Goal: Task Accomplishment & Management: Complete application form

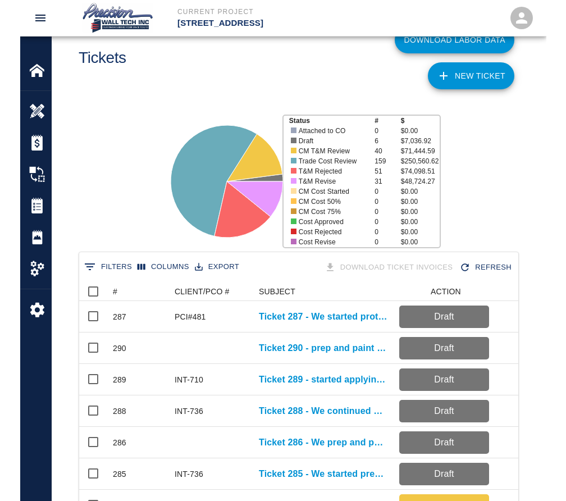
scroll to position [647, 434]
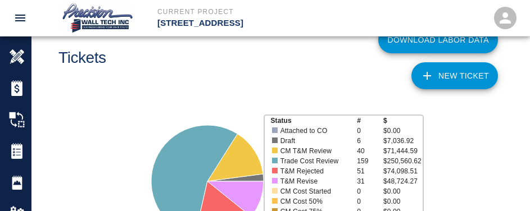
click at [111, 37] on div "Tickets" at bounding box center [162, 53] width 226 height 81
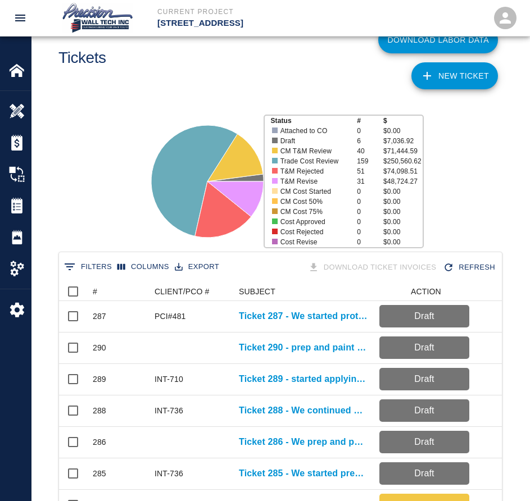
click at [474, 89] on div "Download Labor Data NEW TICKET" at bounding box center [389, 53] width 226 height 81
click at [479, 82] on link "NEW TICKET" at bounding box center [454, 75] width 87 height 27
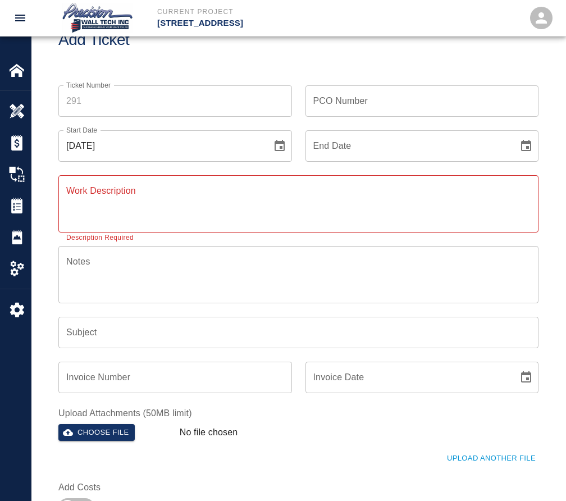
click at [181, 111] on input "Ticket Number" at bounding box center [175, 100] width 234 height 31
click at [126, 118] on div "Start Date [DATE] Start Date" at bounding box center [168, 139] width 247 height 45
click at [141, 97] on input "Ticket Number" at bounding box center [175, 100] width 234 height 31
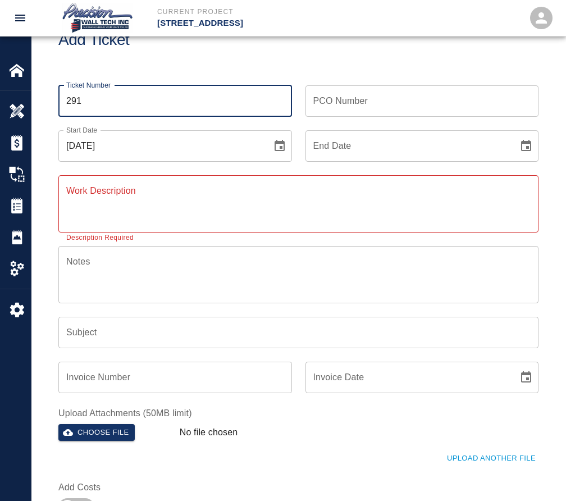
type input "291"
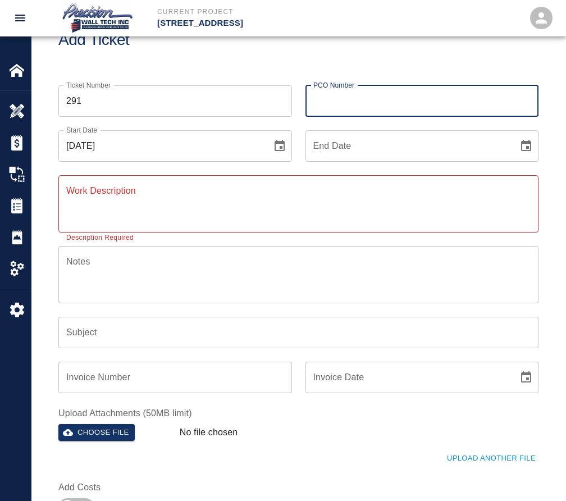
click at [437, 101] on input "PCO Number" at bounding box center [423, 100] width 234 height 31
type input "INT-736"
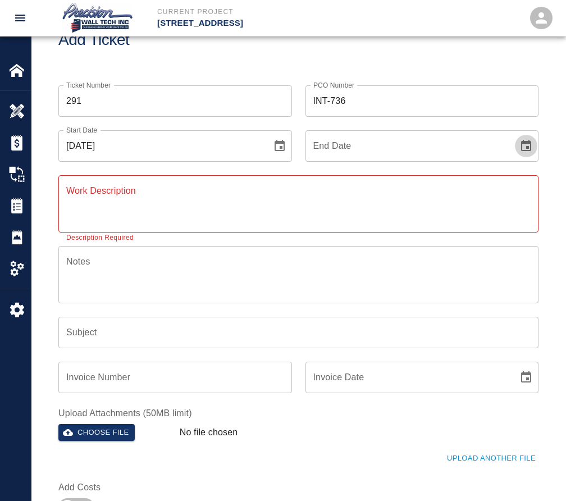
click at [515, 135] on button "Choose date" at bounding box center [526, 146] width 22 height 22
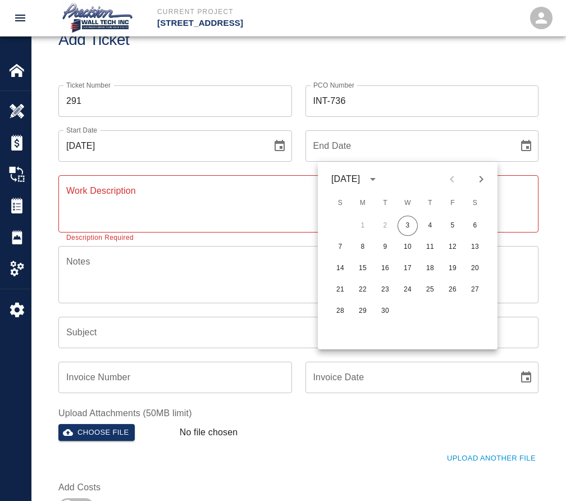
click at [398, 216] on button "3" at bounding box center [408, 226] width 20 height 20
type input "[DATE]"
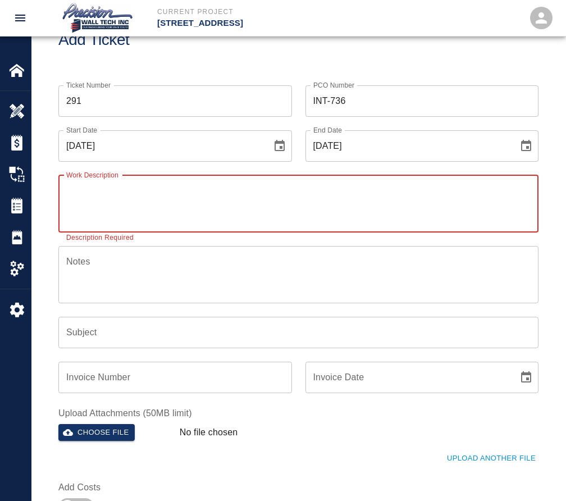
click at [248, 189] on textarea "Work Description" at bounding box center [298, 203] width 465 height 39
paste textarea "prepping, protecting, and continuing painting the intumescent paint on the expo…"
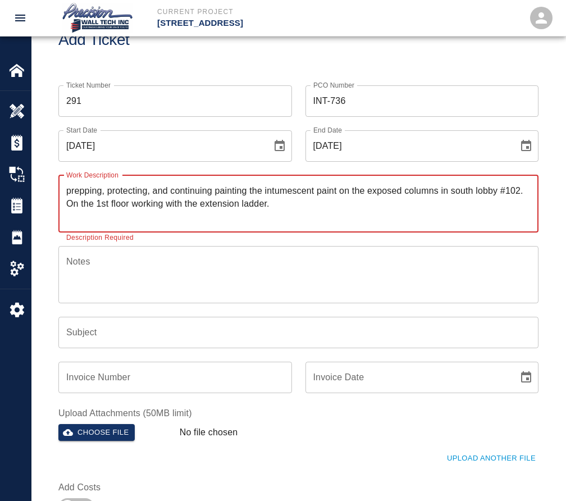
click at [228, 285] on textarea "Notes" at bounding box center [298, 274] width 465 height 39
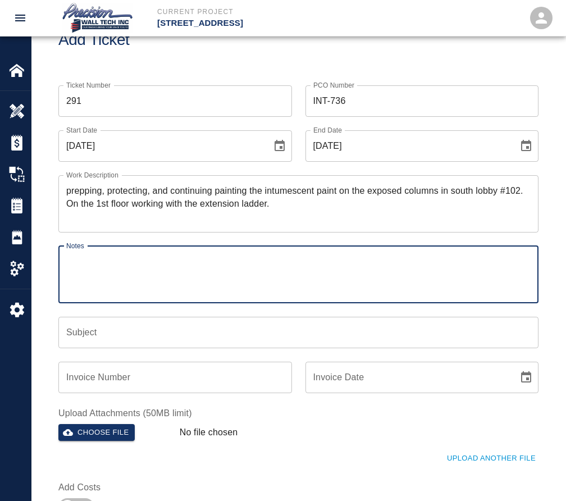
drag, startPoint x: 214, startPoint y: 328, endPoint x: 211, endPoint y: 321, distance: 7.8
click at [214, 328] on input "Subject" at bounding box center [298, 332] width 480 height 31
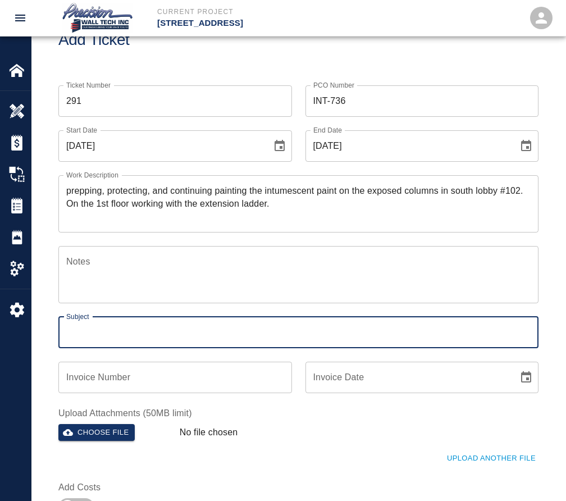
click at [91, 198] on textarea "prepping, protecting, and continuing painting the intumescent paint on the expo…" at bounding box center [298, 203] width 465 height 39
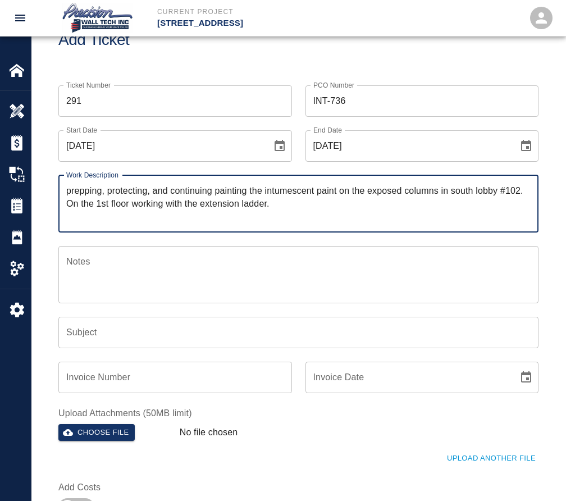
click at [71, 188] on textarea "prepping, protecting, and continuing painting the intumescent paint on the expo…" at bounding box center [298, 203] width 465 height 39
type textarea "Prepping, protecting, and continuing painting the intumescent paint on the expo…"
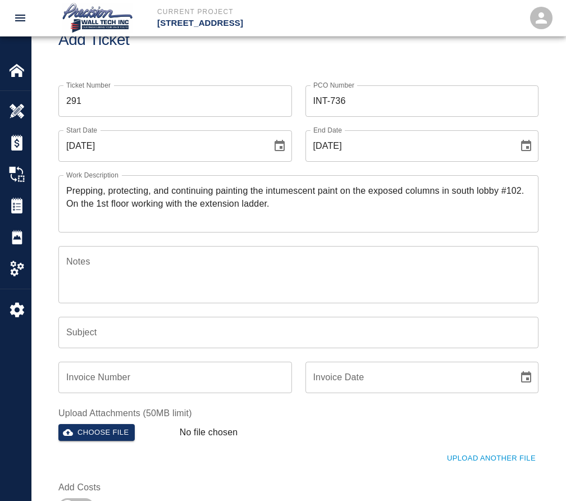
drag, startPoint x: 61, startPoint y: 188, endPoint x: 99, endPoint y: 188, distance: 38.2
click at [104, 187] on div "Prepping, protecting, and continuing painting the intumescent paint on the expo…" at bounding box center [298, 203] width 480 height 57
drag, startPoint x: 63, startPoint y: 187, endPoint x: 132, endPoint y: 190, distance: 68.6
click at [132, 190] on div "Prepping, protecting, and continuing painting the intumescent paint on the expo…" at bounding box center [298, 203] width 480 height 57
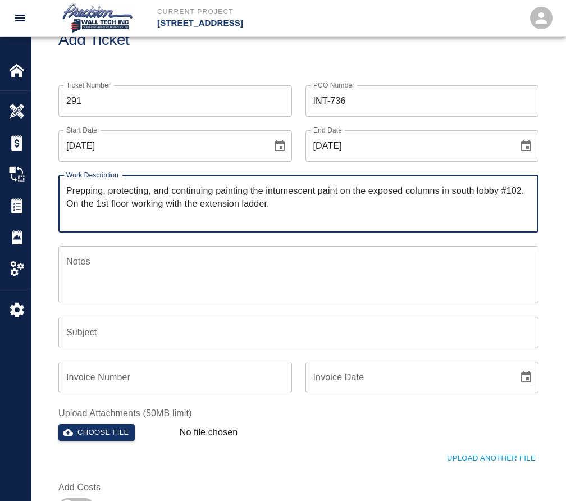
click at [69, 188] on textarea "Prepping, protecting, and continuing painting the intumescent paint on the expo…" at bounding box center [298, 203] width 465 height 39
drag, startPoint x: 66, startPoint y: 188, endPoint x: 249, endPoint y: 187, distance: 183.1
click at [249, 187] on textarea "Prepping, protecting, and continuing painting the intumescent paint on the expo…" at bounding box center [298, 203] width 465 height 39
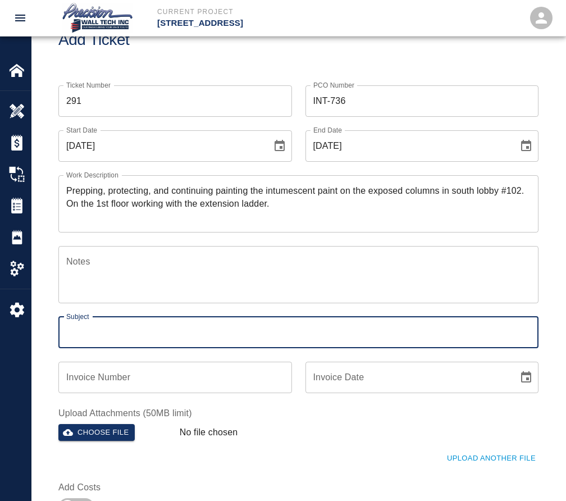
click at [142, 324] on input "Subject" at bounding box center [298, 332] width 480 height 31
paste input "Prepping, protecting, and continuing painting"
type input "Ticket 291 - Prepping, protecting, and continuing painting"
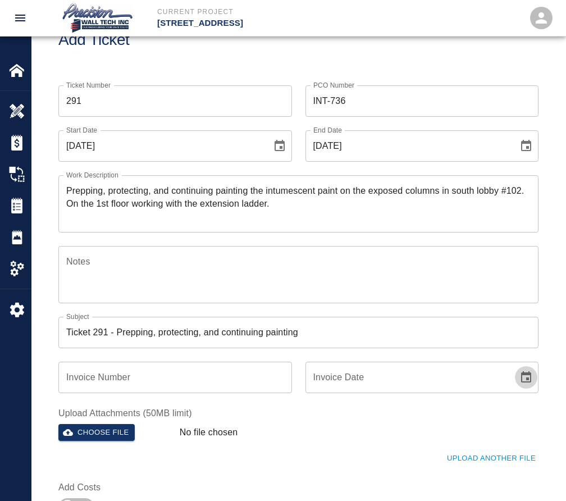
click at [58, 424] on button "Choose file" at bounding box center [96, 432] width 76 height 17
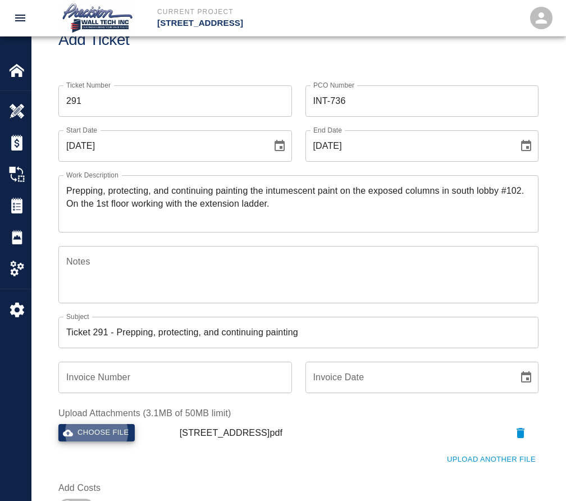
scroll to position [266, 0]
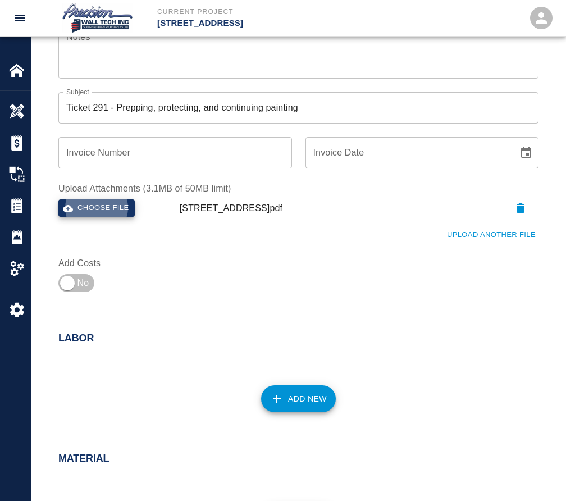
click at [103, 278] on div at bounding box center [113, 283] width 110 height 27
click at [82, 279] on input "checkbox" at bounding box center [67, 283] width 81 height 27
checkbox input "true"
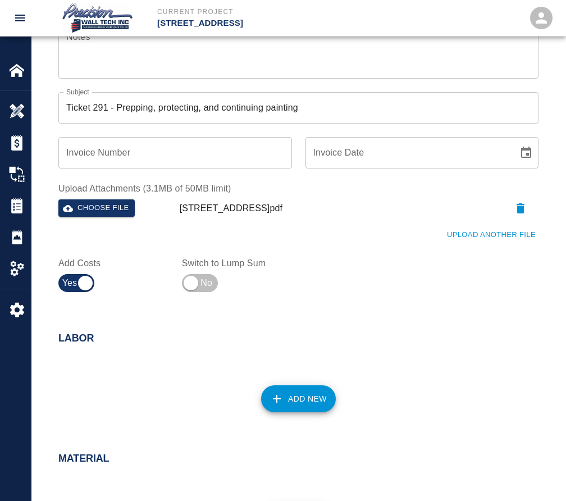
click at [298, 402] on button "Add New" at bounding box center [298, 398] width 75 height 27
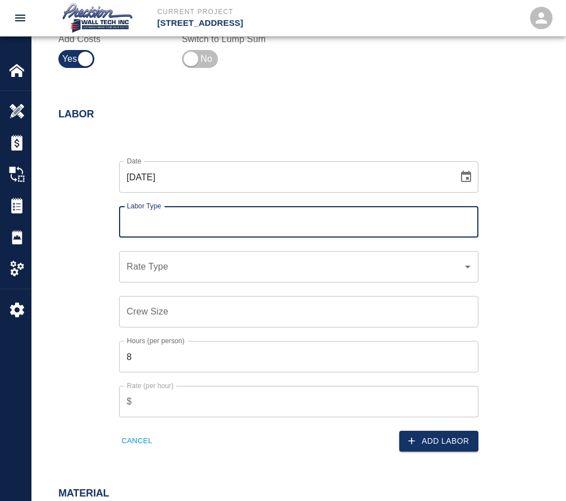
scroll to position [491, 0]
click at [215, 223] on input "Labor Type" at bounding box center [298, 221] width 349 height 21
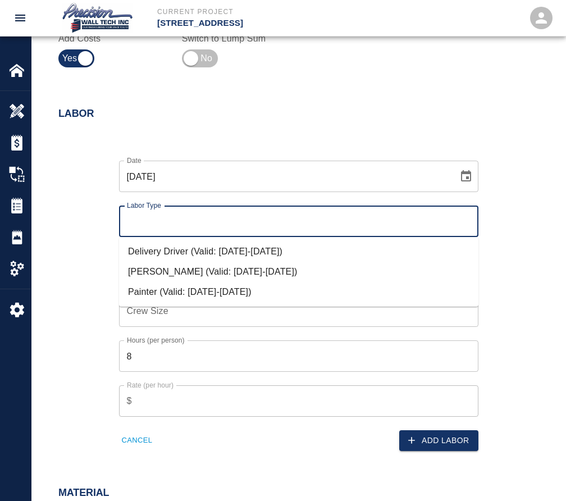
click at [219, 256] on li "Delivery Driver (Valid: [DATE]-[DATE])" at bounding box center [299, 252] width 360 height 20
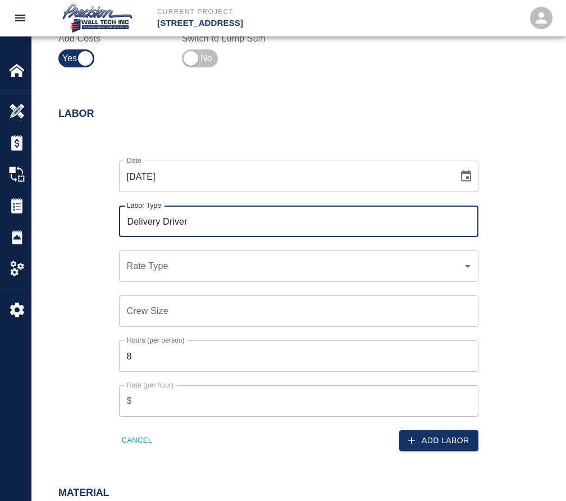
click at [256, 224] on input "Delivery Driver" at bounding box center [298, 221] width 349 height 21
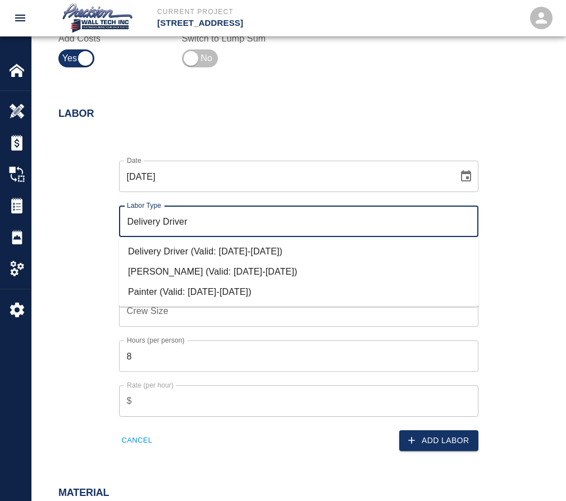
click at [212, 296] on li "Painter (Valid: [DATE]-[DATE])" at bounding box center [299, 292] width 360 height 20
type input "Painter"
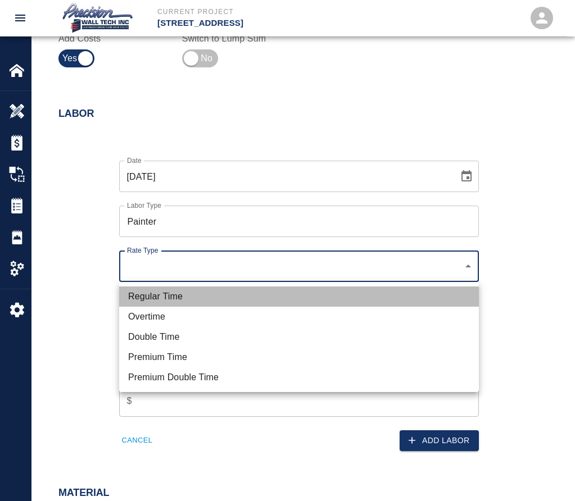
click at [206, 298] on li "Regular Time" at bounding box center [299, 297] width 360 height 20
type input "rate_rt"
type input "75.00"
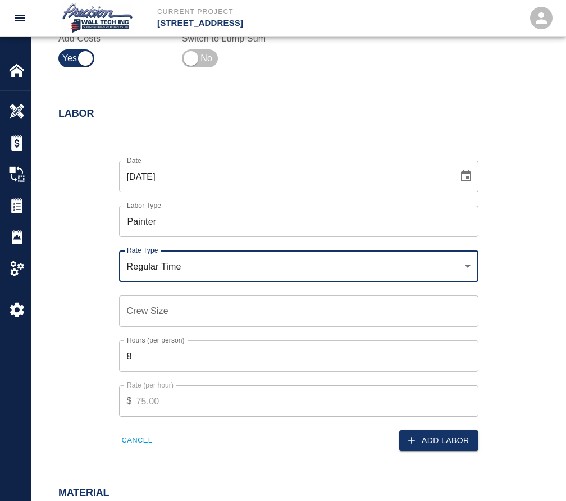
click at [199, 321] on input "Crew Size" at bounding box center [299, 311] width 360 height 31
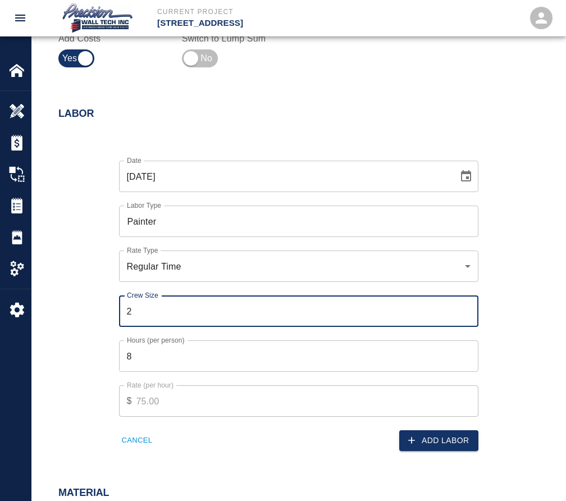
type input "2"
click at [437, 364] on input "8" at bounding box center [299, 355] width 360 height 31
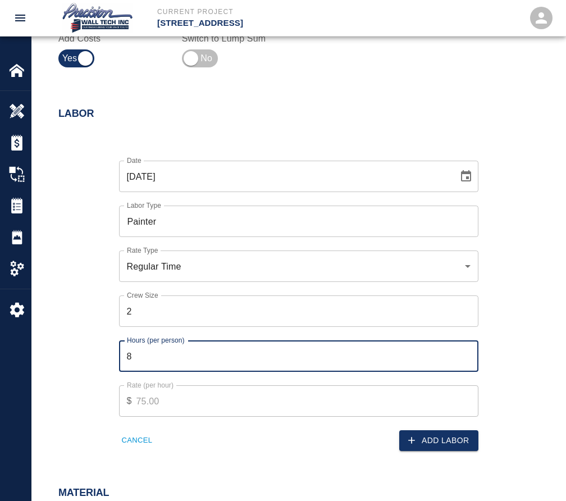
drag, startPoint x: 414, startPoint y: 362, endPoint x: -1, endPoint y: 372, distance: 414.7
type input "4"
click at [457, 431] on button "Add Labor" at bounding box center [438, 440] width 79 height 21
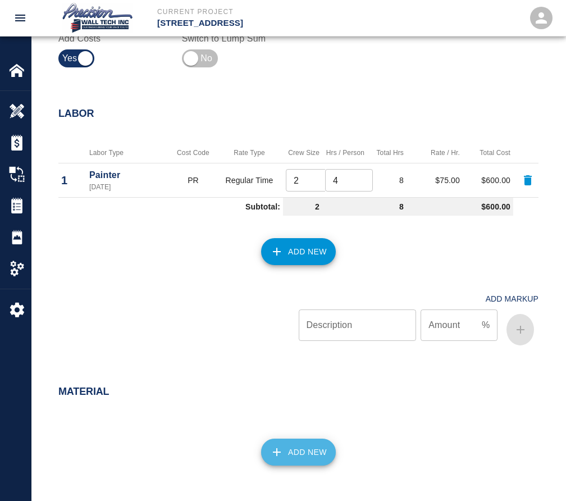
click at [302, 456] on button "Add New" at bounding box center [298, 452] width 75 height 27
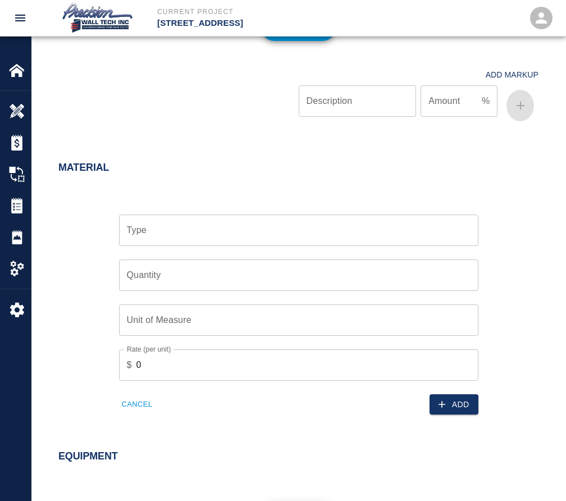
scroll to position [716, 0]
click at [229, 240] on input "Type" at bounding box center [298, 229] width 349 height 21
click at [242, 230] on input "Type" at bounding box center [298, 229] width 349 height 21
click at [157, 240] on input "Type" at bounding box center [298, 229] width 349 height 21
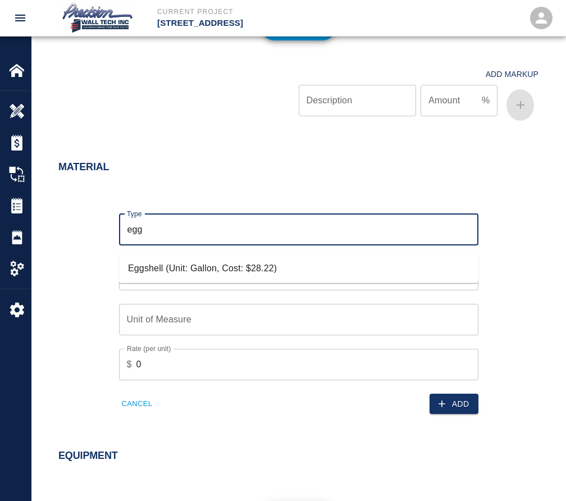
click at [182, 275] on li "Eggshell (Unit: Gallon, Cost: $28.22)" at bounding box center [299, 268] width 360 height 20
type input "Eggshell (Unit: Gallon, Cost: $28.22)"
type input "Gallon"
type input "28.22"
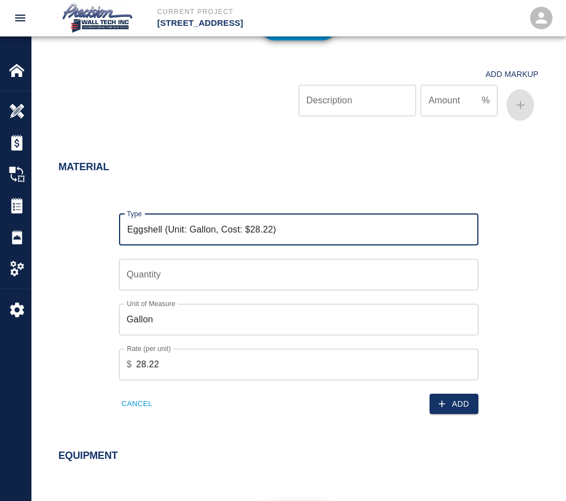
type input "Eggshell (Unit: Gallon, Cost: $28.22)"
click at [201, 290] on input "Quantity" at bounding box center [299, 274] width 360 height 31
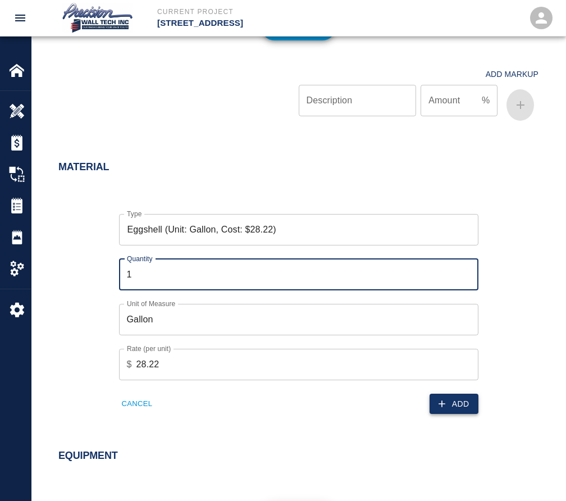
type input "1"
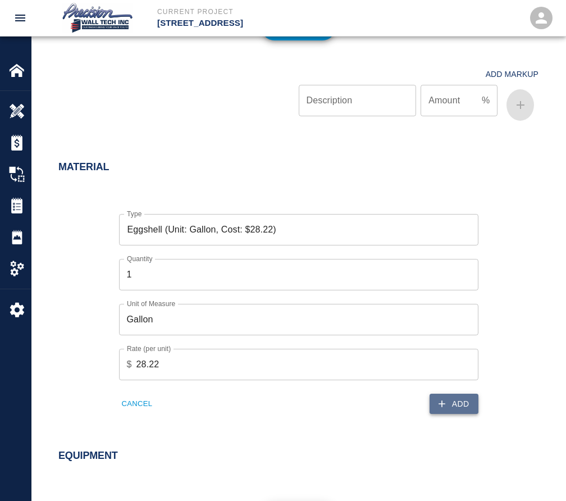
click at [450, 411] on button "Add" at bounding box center [454, 404] width 49 height 21
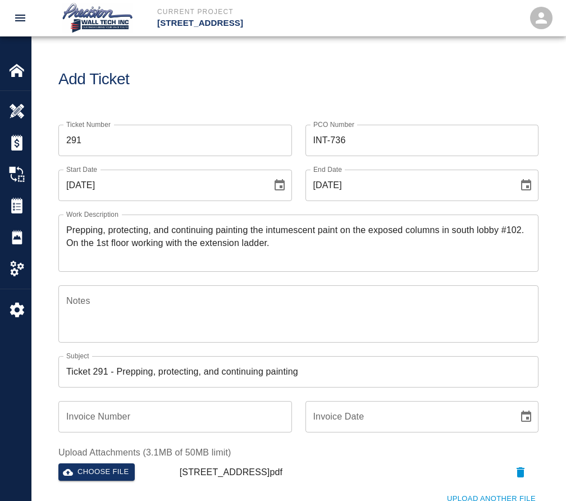
scroll to position [0, 0]
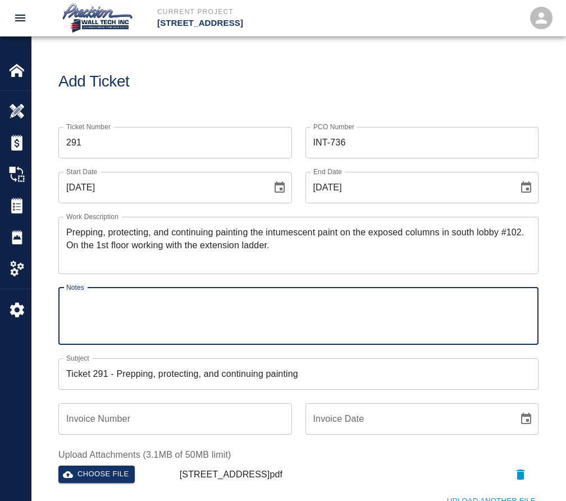
click at [202, 306] on textarea "Notes" at bounding box center [298, 316] width 465 height 39
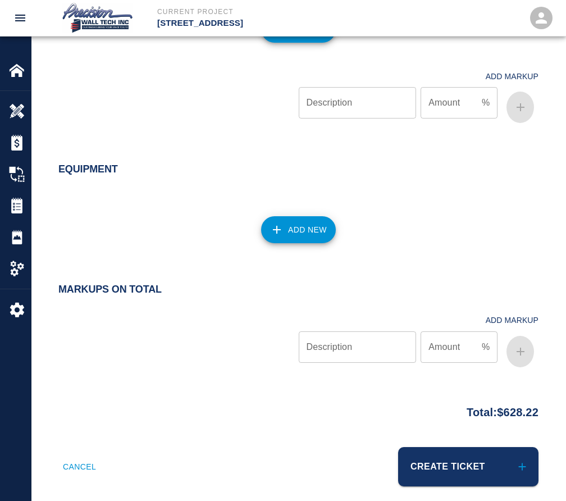
scroll to position [1012, 0]
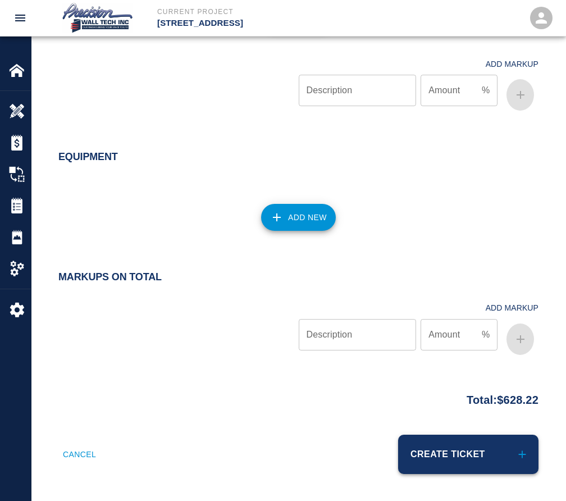
click at [477, 451] on button "Create Ticket" at bounding box center [468, 454] width 140 height 39
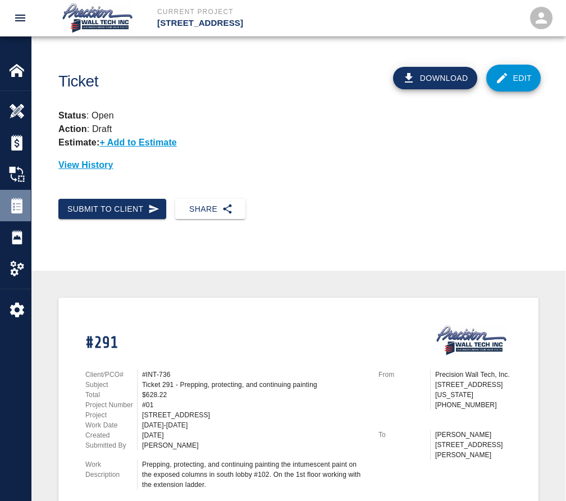
click at [16, 212] on img at bounding box center [17, 206] width 16 height 16
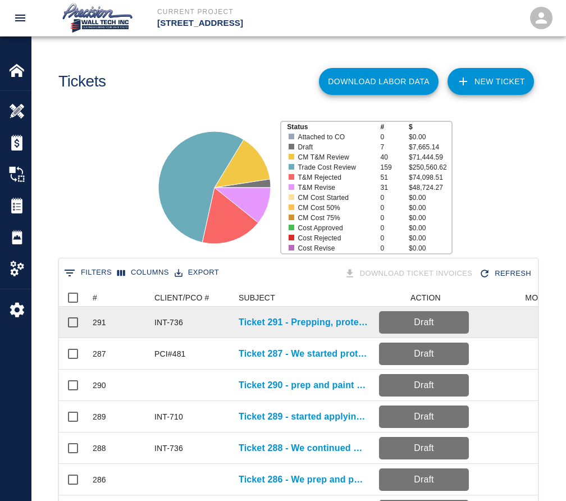
scroll to position [647, 471]
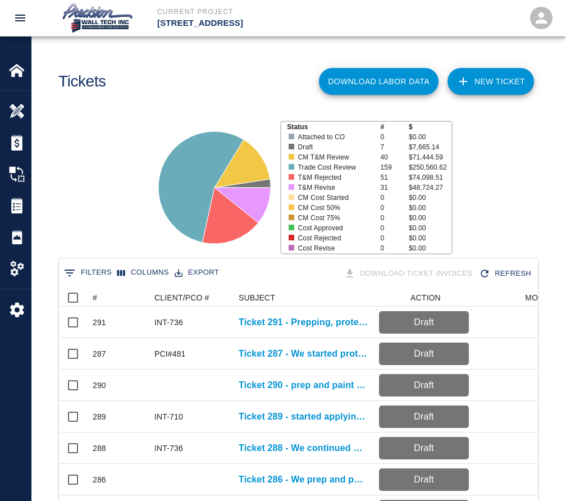
click at [497, 81] on link "NEW TICKET" at bounding box center [491, 81] width 87 height 27
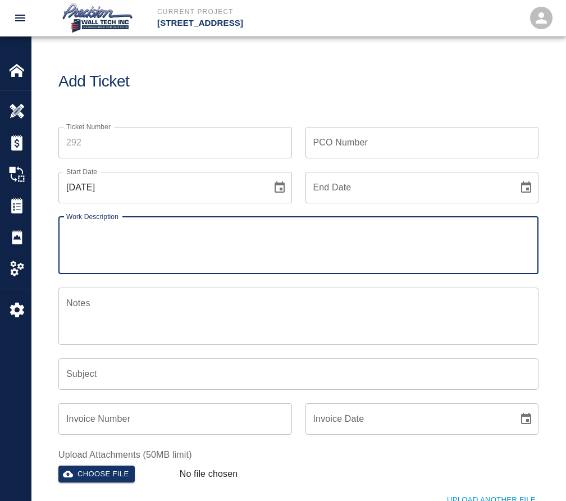
click at [156, 138] on input "Ticket Number" at bounding box center [175, 142] width 234 height 31
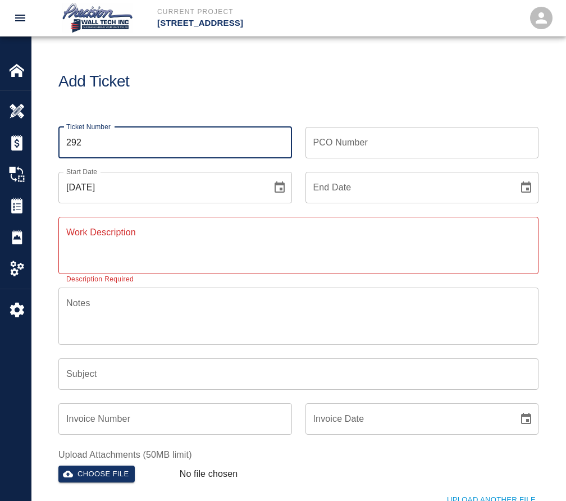
type input "292"
click at [343, 154] on input "PCO Number" at bounding box center [423, 142] width 234 height 31
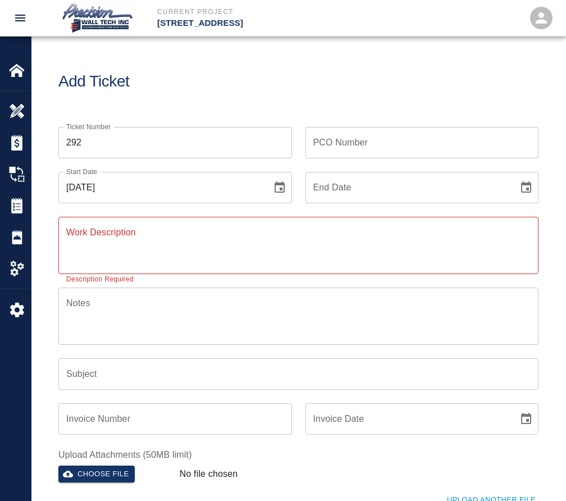
click at [399, 134] on input "PCO Number" at bounding box center [423, 142] width 234 height 31
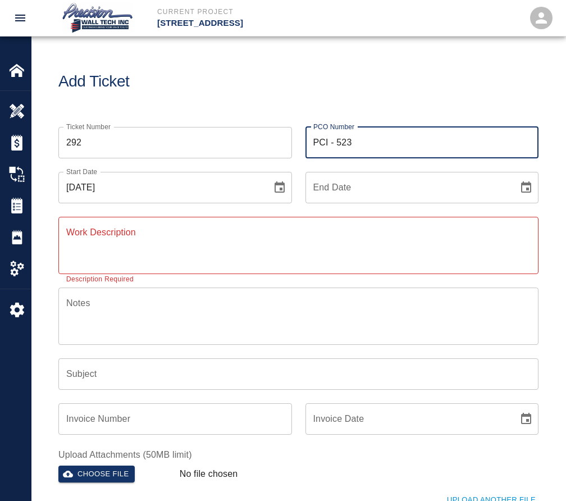
type input "PCI - 523"
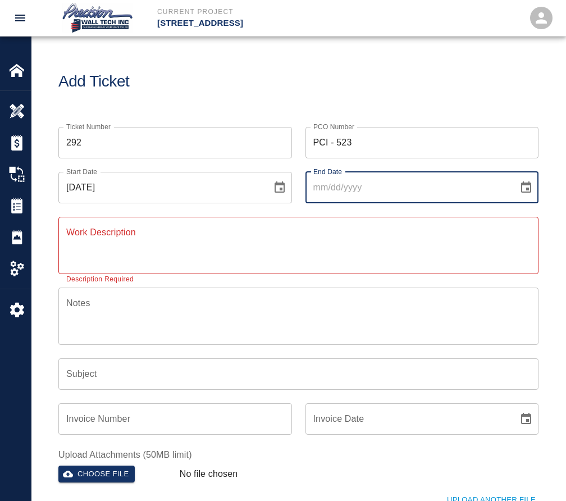
click at [515, 176] on button "Choose date" at bounding box center [526, 187] width 22 height 22
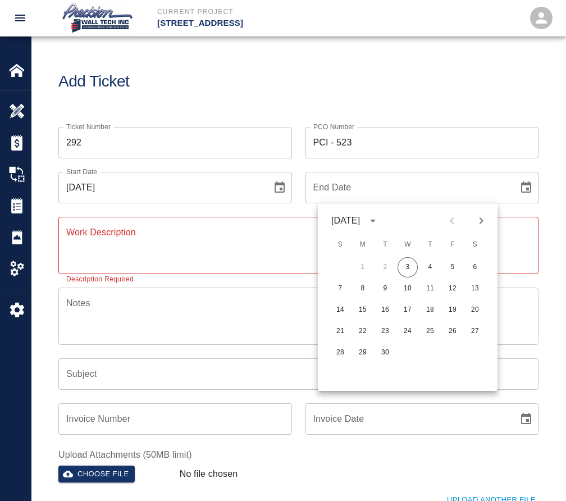
click at [398, 257] on button "3" at bounding box center [408, 267] width 20 height 20
type input "[DATE]"
